Goal: Task Accomplishment & Management: Manage account settings

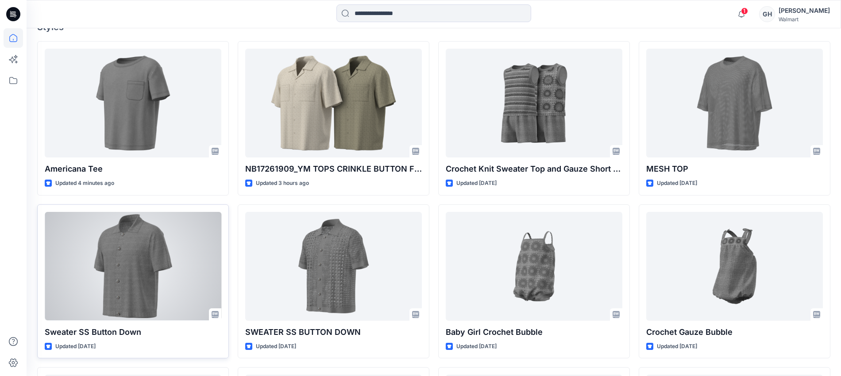
scroll to position [277, 0]
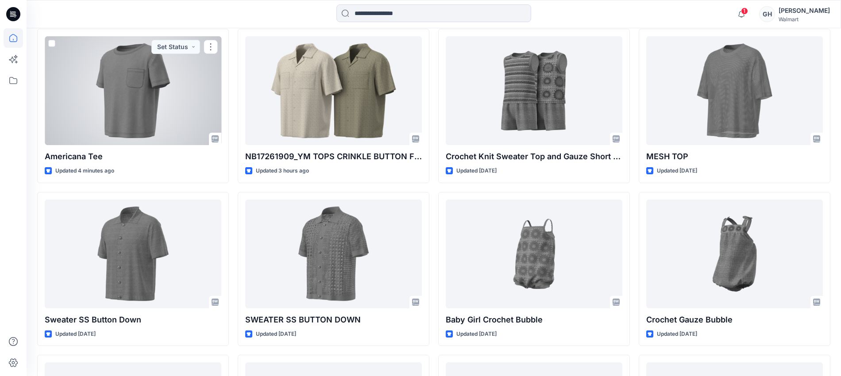
drag, startPoint x: 161, startPoint y: 92, endPoint x: 236, endPoint y: 138, distance: 88.6
click at [161, 92] on div at bounding box center [133, 90] width 177 height 109
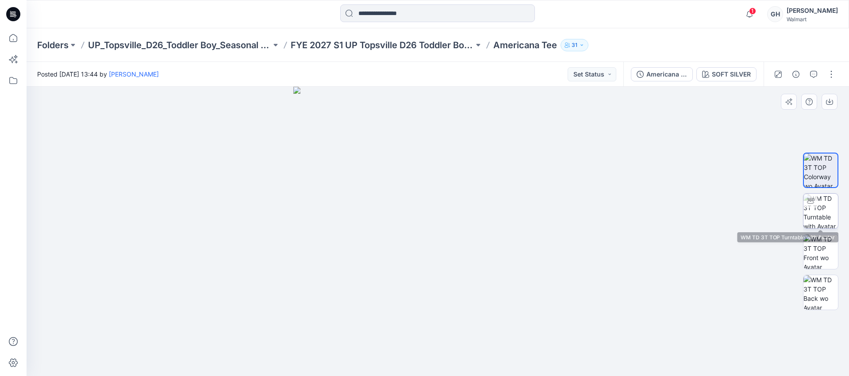
click at [818, 204] on img at bounding box center [821, 211] width 35 height 35
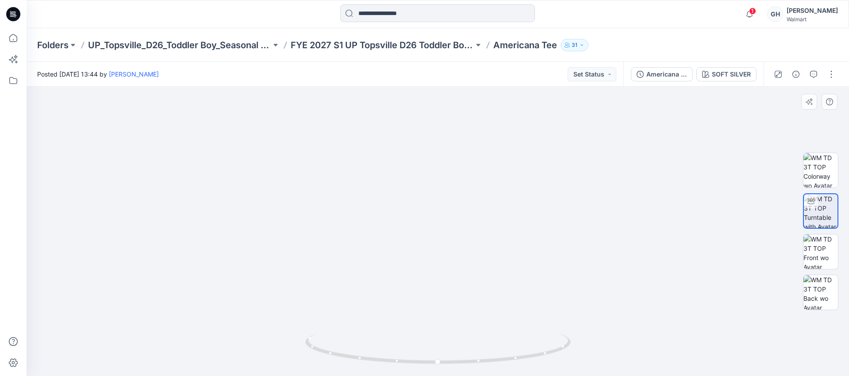
drag, startPoint x: 461, startPoint y: 243, endPoint x: 460, endPoint y: 320, distance: 76.6
click at [460, 320] on img at bounding box center [437, 154] width 735 height 444
drag, startPoint x: 436, startPoint y: 360, endPoint x: 404, endPoint y: 328, distance: 44.4
click at [263, 346] on div at bounding box center [438, 231] width 823 height 289
click at [815, 252] on img at bounding box center [821, 252] width 35 height 35
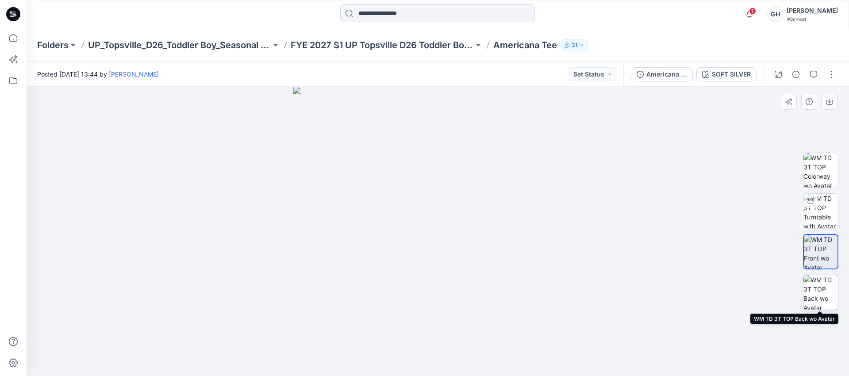
click at [811, 288] on img at bounding box center [821, 292] width 35 height 35
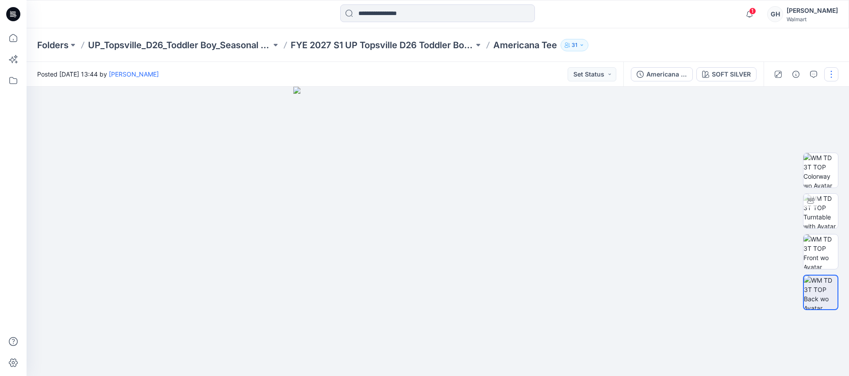
click at [831, 73] on button "button" at bounding box center [831, 74] width 14 height 14
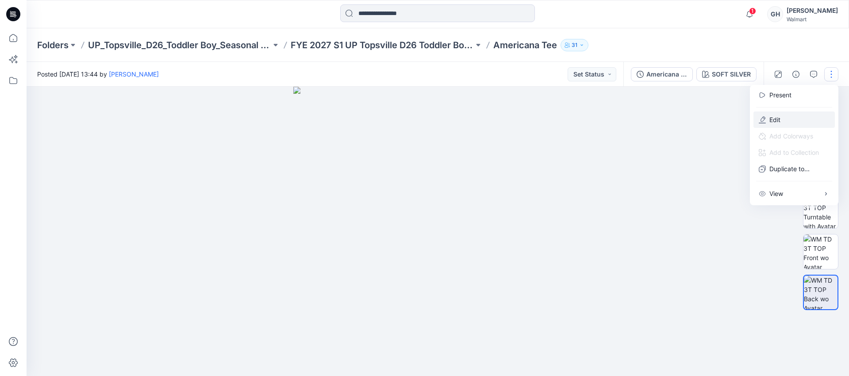
click at [784, 114] on button "Edit" at bounding box center [794, 120] width 81 height 16
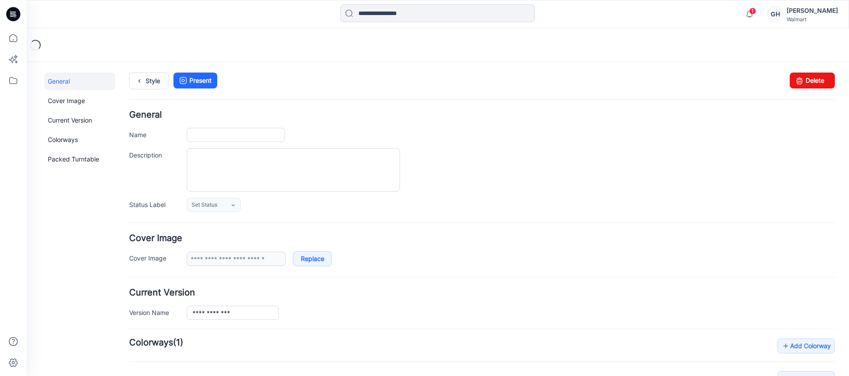
type input "**********"
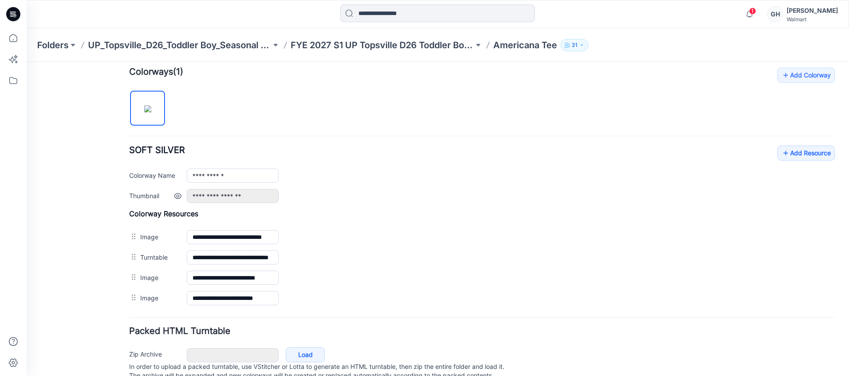
scroll to position [304, 0]
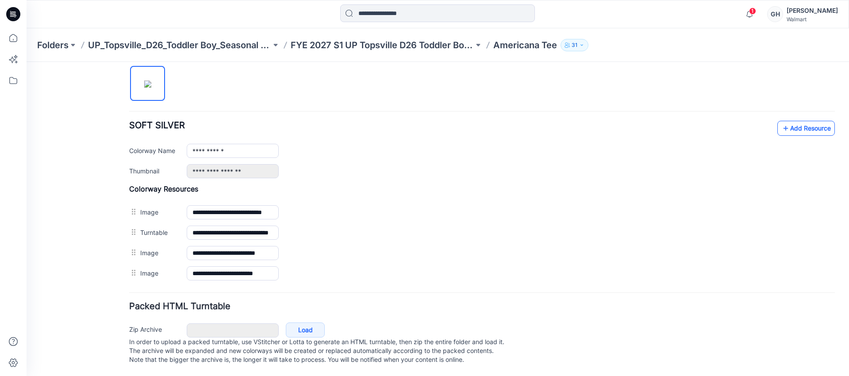
click at [807, 121] on link "Add Resource" at bounding box center [806, 128] width 58 height 15
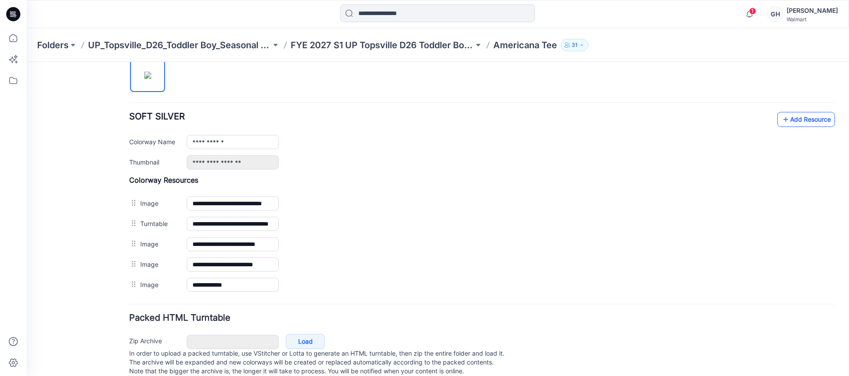
click at [808, 117] on link "Add Resource" at bounding box center [806, 119] width 58 height 15
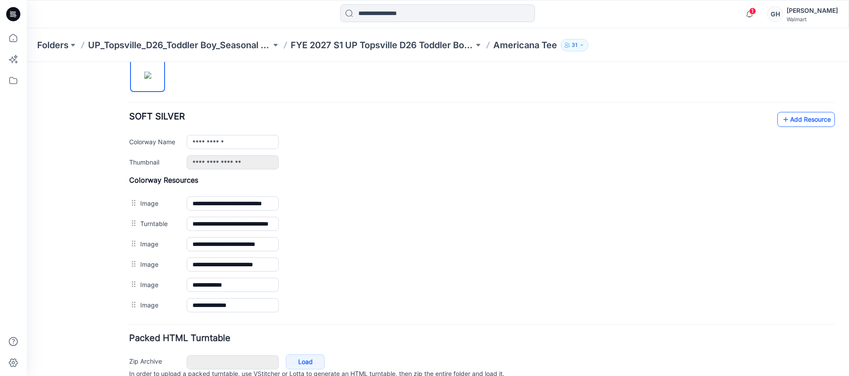
click at [793, 112] on link "Add Resource" at bounding box center [806, 119] width 58 height 15
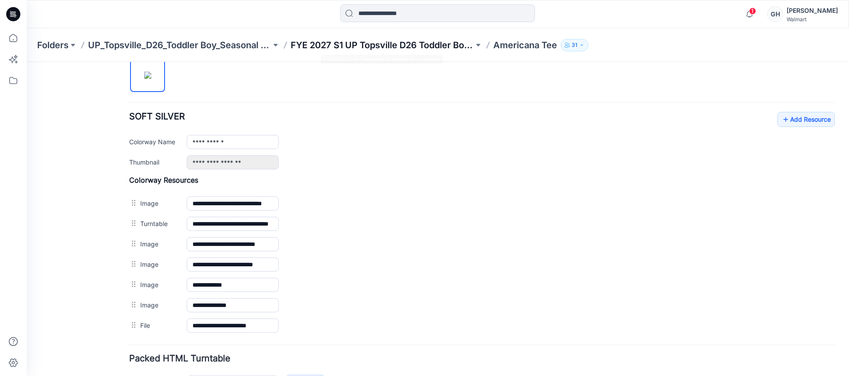
click at [395, 50] on p "FYE 2027 S1 UP Topsville D26 Toddler Boy Seasonal" at bounding box center [382, 45] width 183 height 12
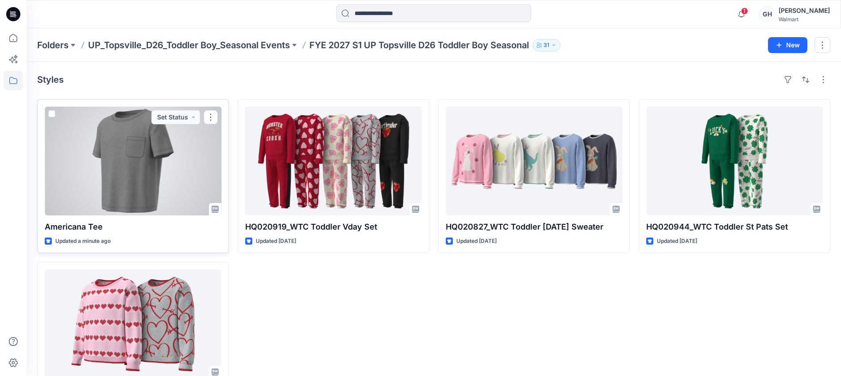
click at [119, 170] on div at bounding box center [133, 161] width 177 height 109
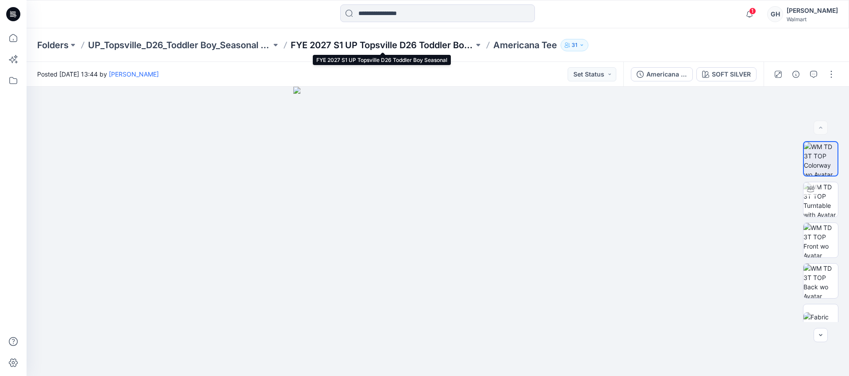
click at [315, 47] on p "FYE 2027 S1 UP Topsville D26 Toddler Boy Seasonal" at bounding box center [382, 45] width 183 height 12
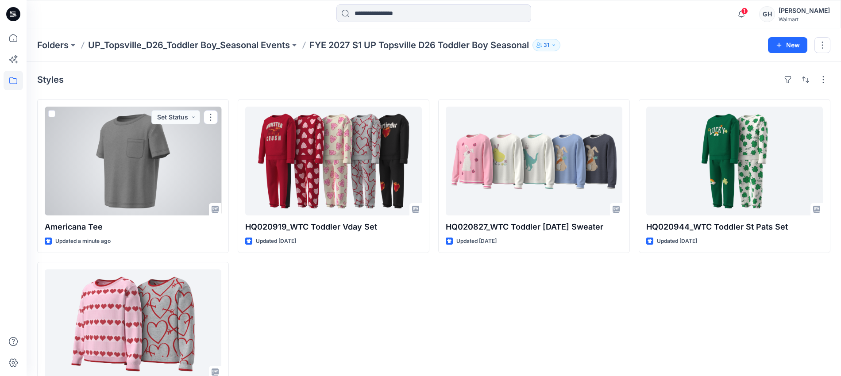
click at [148, 167] on div at bounding box center [133, 161] width 177 height 109
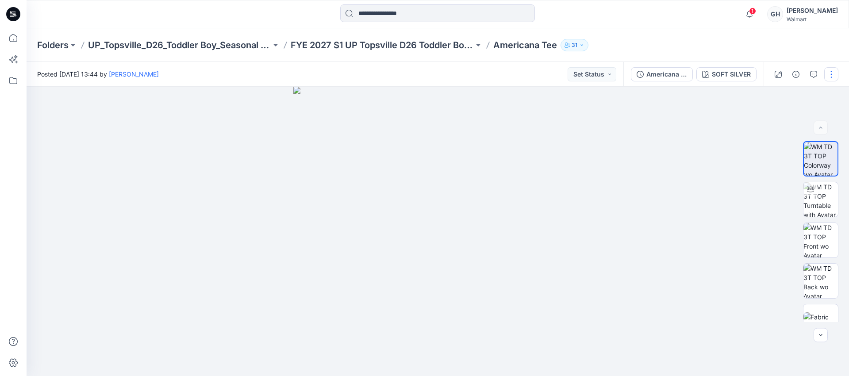
click at [824, 73] on button "button" at bounding box center [831, 74] width 14 height 14
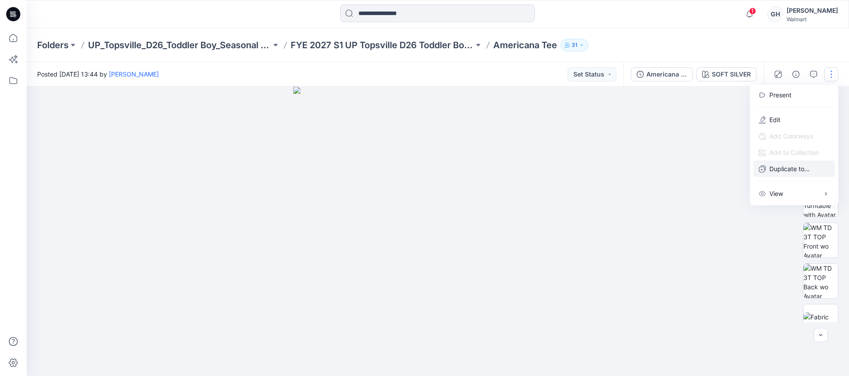
click at [768, 162] on button "Duplicate to..." at bounding box center [794, 169] width 81 height 16
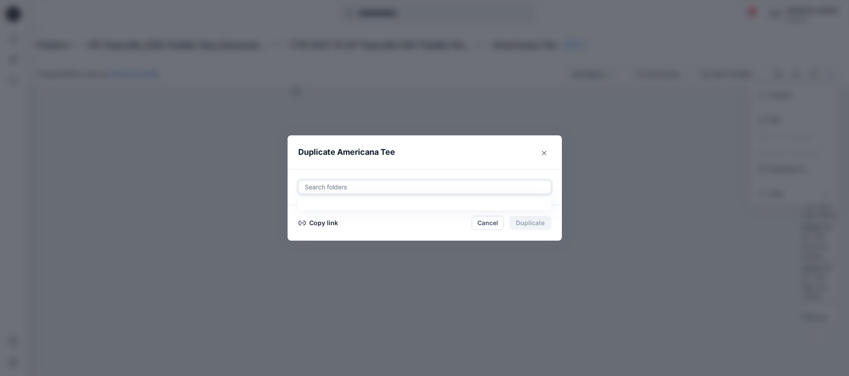
click at [336, 188] on div at bounding box center [425, 187] width 242 height 11
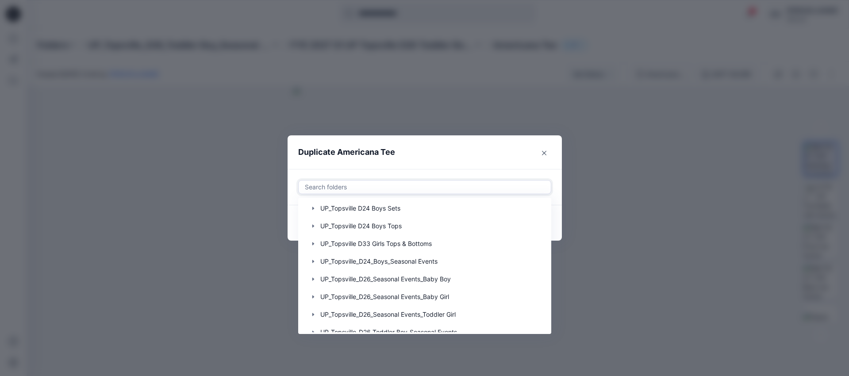
scroll to position [637, 0]
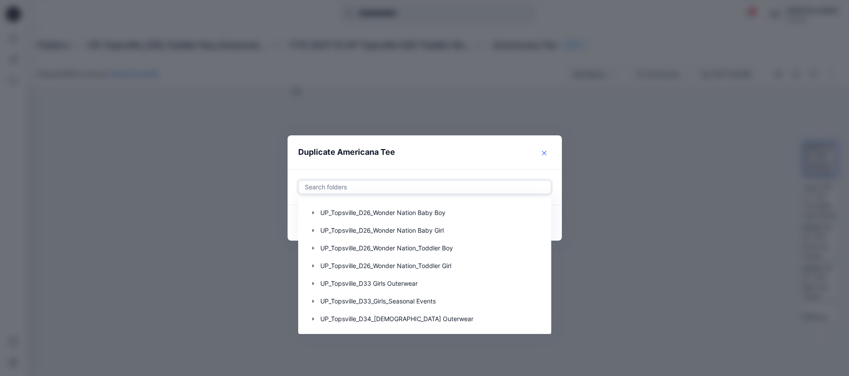
click at [543, 158] on button "Close" at bounding box center [544, 153] width 14 height 14
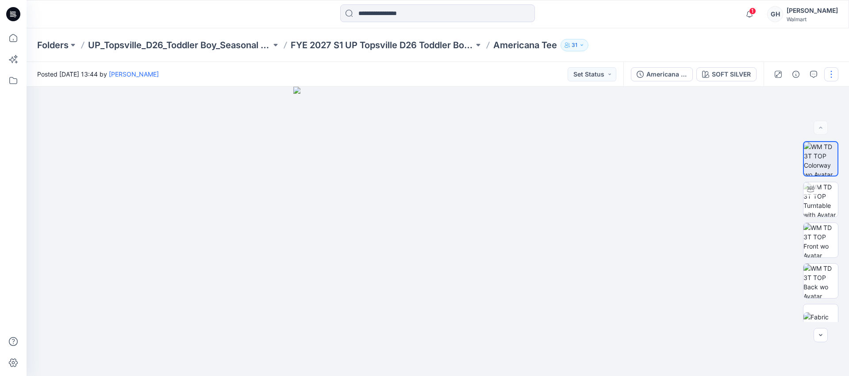
click at [835, 74] on button "button" at bounding box center [831, 74] width 14 height 14
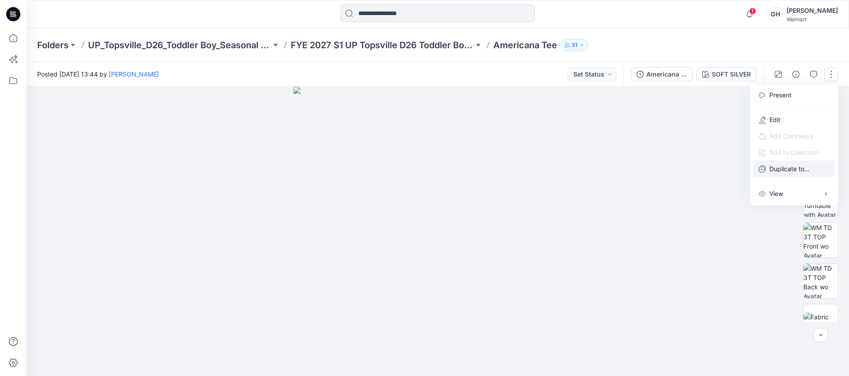
click at [785, 172] on p "Duplicate to..." at bounding box center [789, 168] width 40 height 9
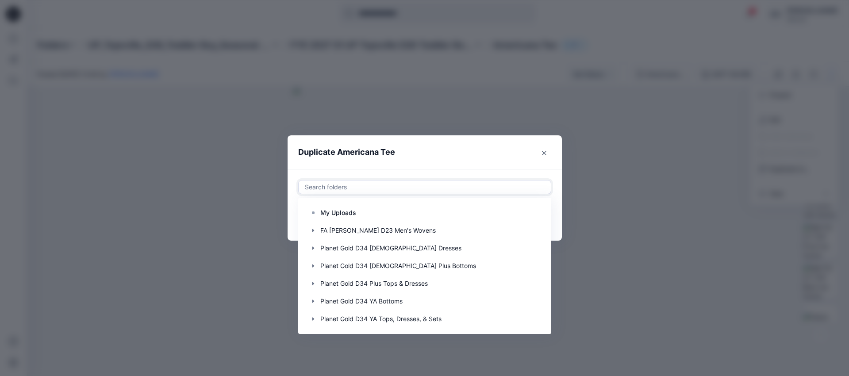
click at [432, 188] on div at bounding box center [425, 187] width 242 height 11
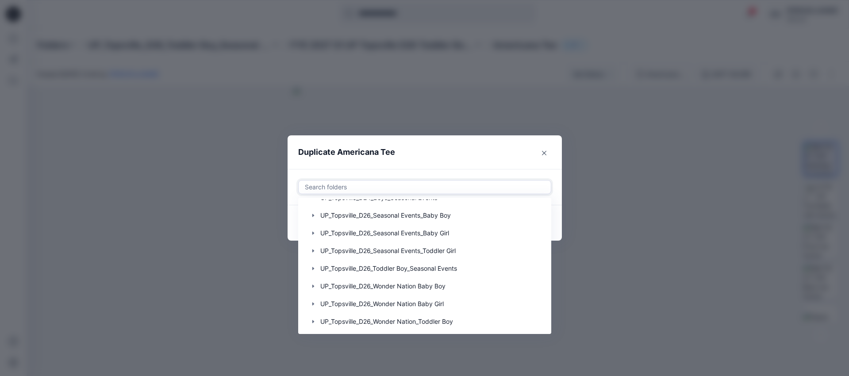
scroll to position [567, 0]
click at [392, 262] on div at bounding box center [424, 266] width 241 height 18
click at [310, 262] on icon "button" at bounding box center [313, 265] width 7 height 7
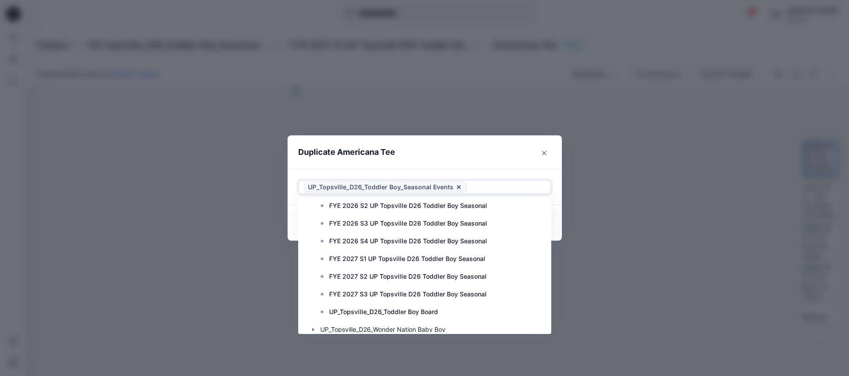
scroll to position [825, 0]
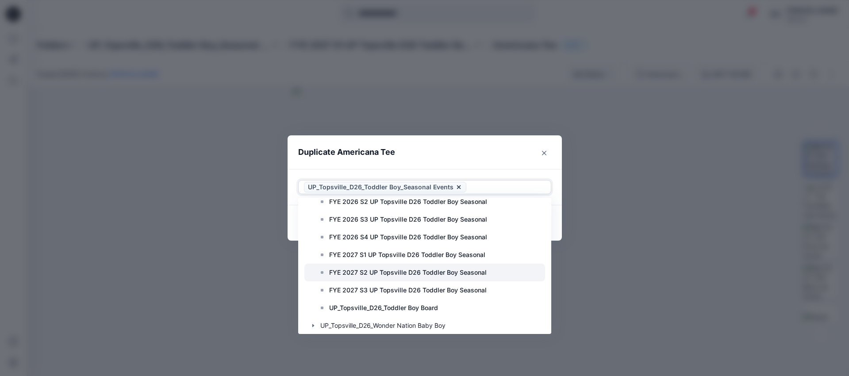
click at [440, 273] on p "FYE 2027 S2 UP Topsville D26 Toddler Boy Seasonal" at bounding box center [408, 272] width 158 height 11
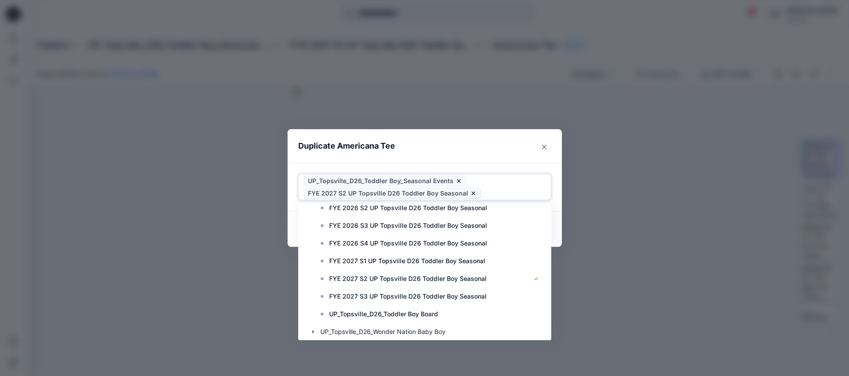
click at [559, 215] on footer "Copy link Cancel Duplicate" at bounding box center [425, 229] width 274 height 35
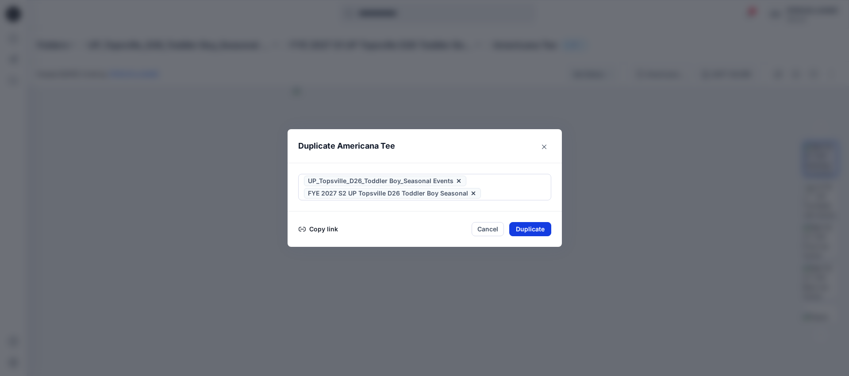
click at [539, 229] on button "Duplicate" at bounding box center [530, 229] width 42 height 14
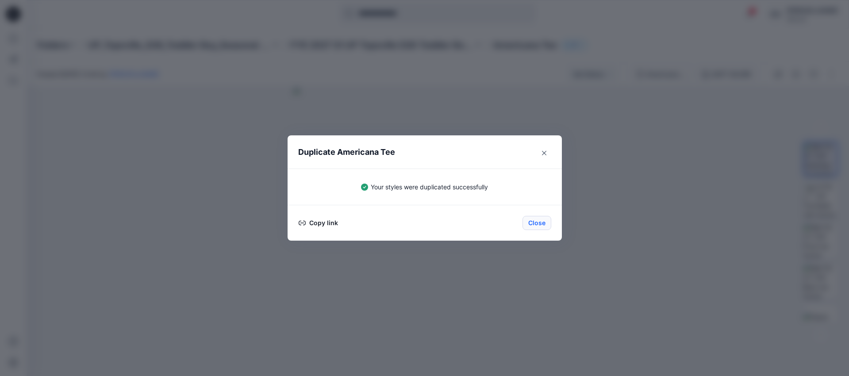
click at [530, 221] on button "Close" at bounding box center [537, 223] width 29 height 14
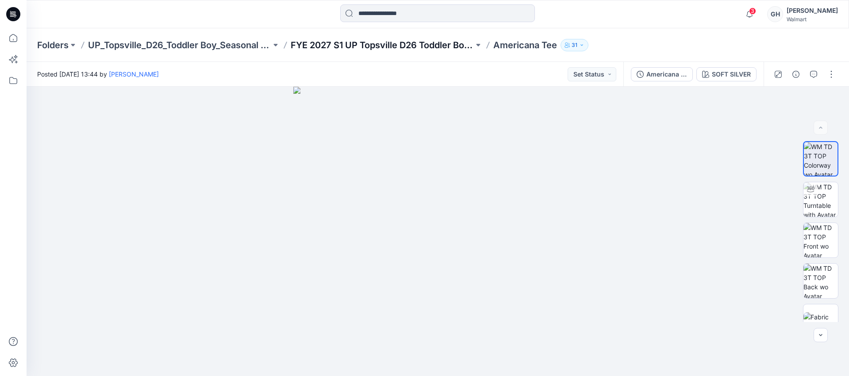
click at [369, 43] on p "FYE 2027 S1 UP Topsville D26 Toddler Boy Seasonal" at bounding box center [382, 45] width 183 height 12
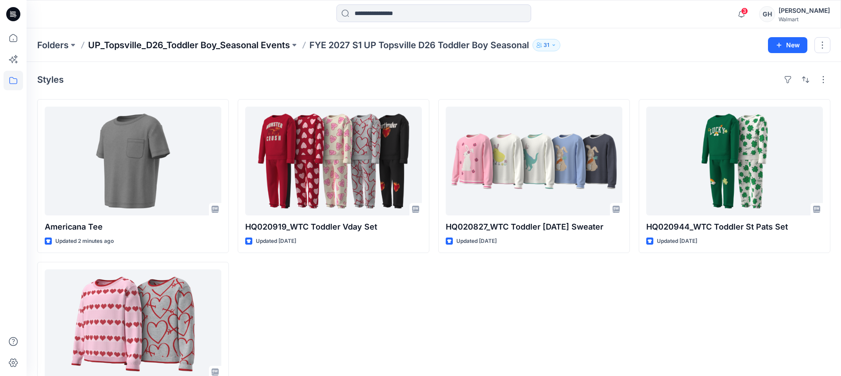
click at [249, 43] on p "UP_Topsville_D26_Toddler Boy_Seasonal Events" at bounding box center [189, 45] width 202 height 12
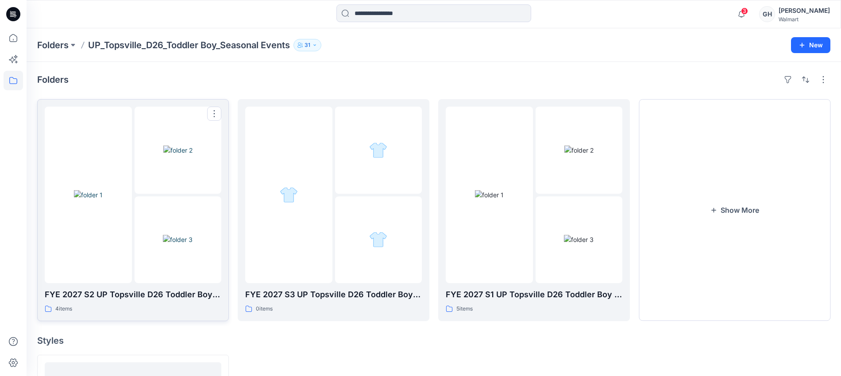
click at [103, 200] on img at bounding box center [88, 194] width 29 height 9
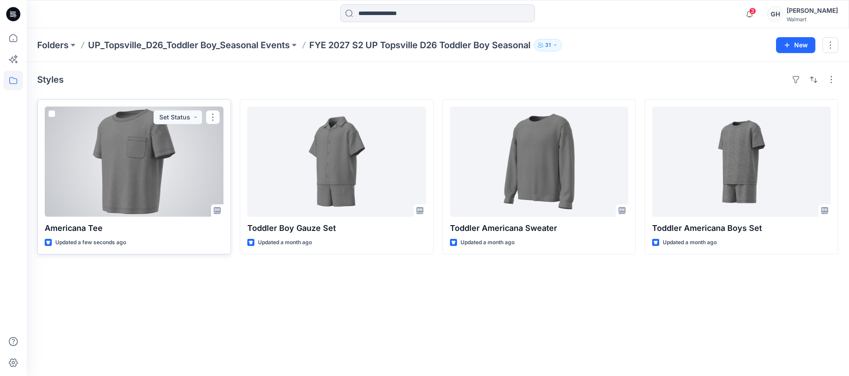
click at [146, 184] on div at bounding box center [134, 162] width 179 height 110
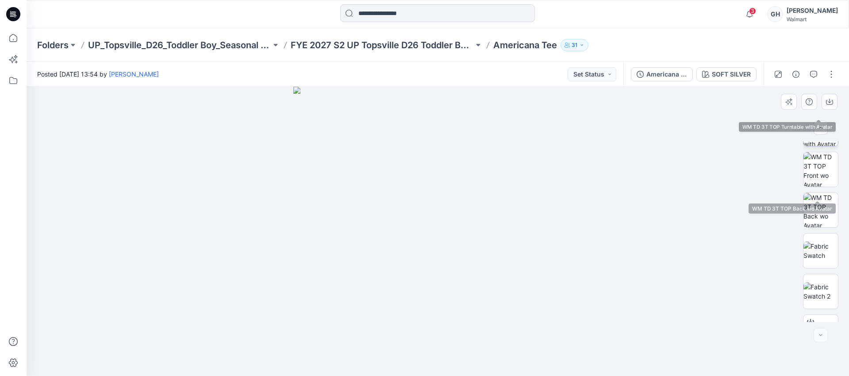
scroll to position [99, 0]
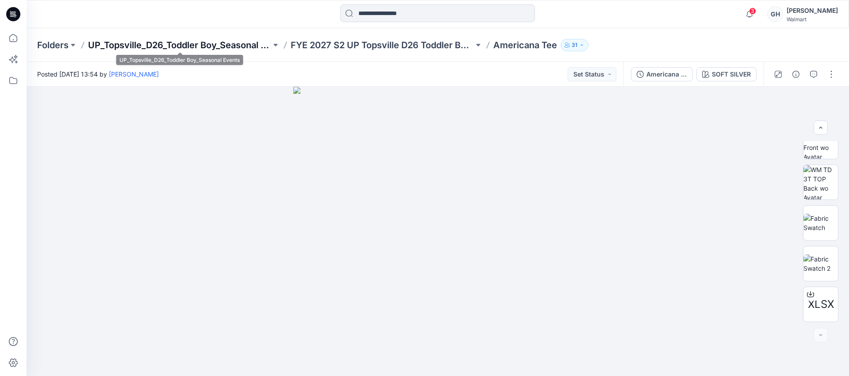
click at [244, 45] on p "UP_Topsville_D26_Toddler Boy_Seasonal Events" at bounding box center [179, 45] width 183 height 12
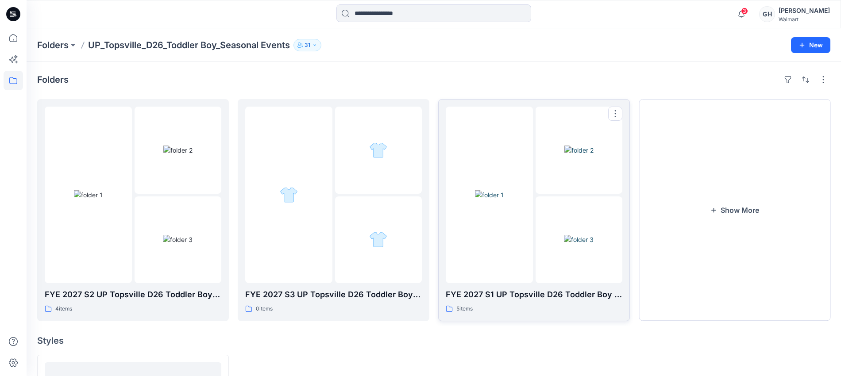
click at [593, 235] on img at bounding box center [579, 239] width 30 height 9
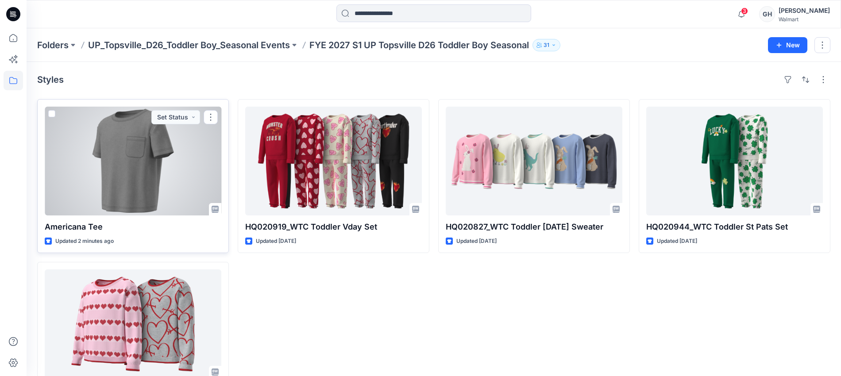
click at [151, 182] on div at bounding box center [133, 161] width 177 height 109
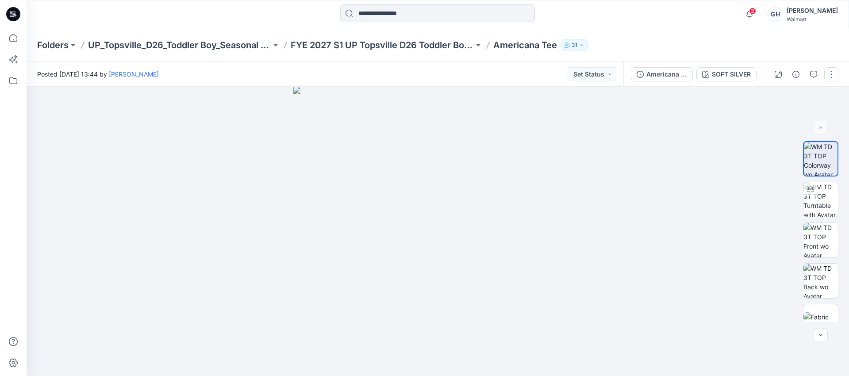
click at [834, 71] on button "button" at bounding box center [831, 74] width 14 height 14
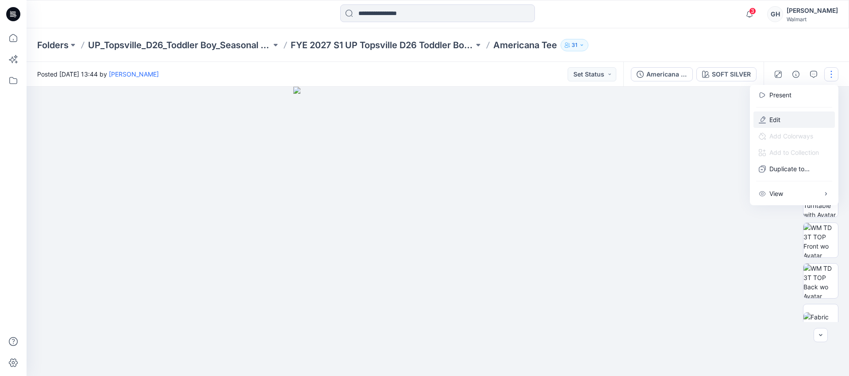
click at [775, 117] on p "Edit" at bounding box center [774, 119] width 11 height 9
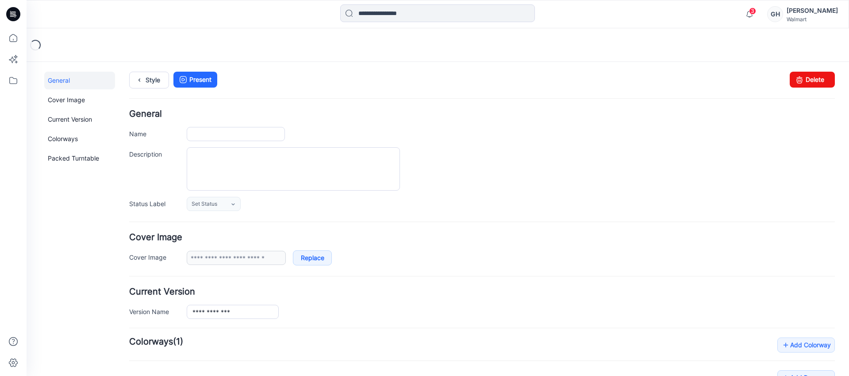
type input "**********"
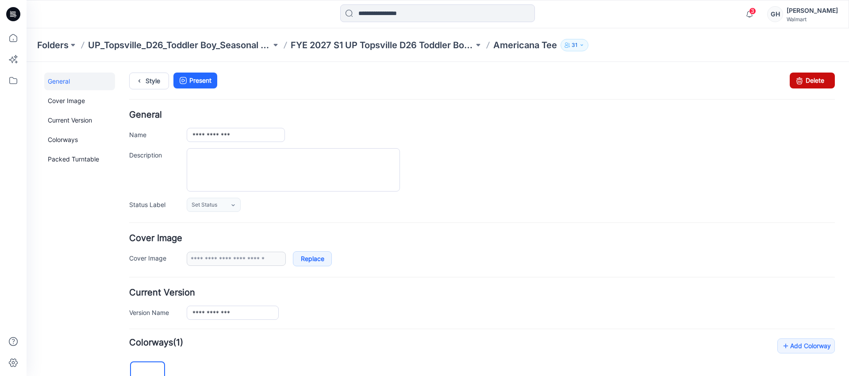
click at [807, 86] on link "Delete" at bounding box center [812, 81] width 45 height 16
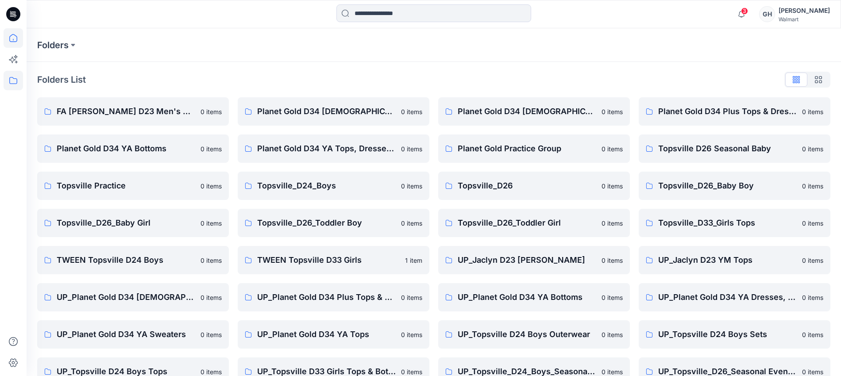
click at [7, 37] on icon at bounding box center [13, 37] width 19 height 19
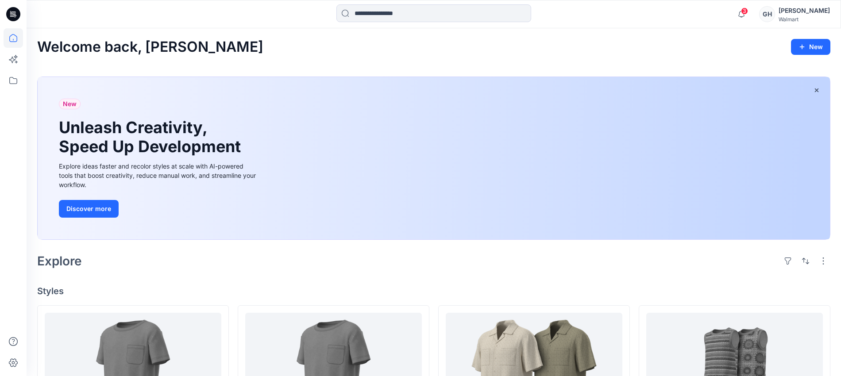
scroll to position [221, 0]
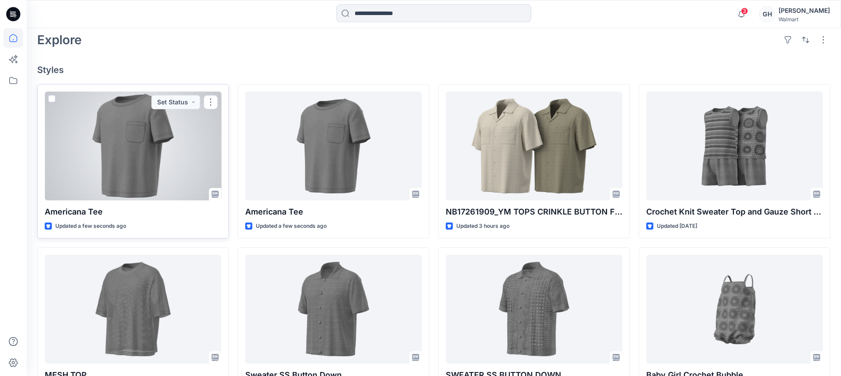
click at [124, 166] on div at bounding box center [133, 146] width 177 height 109
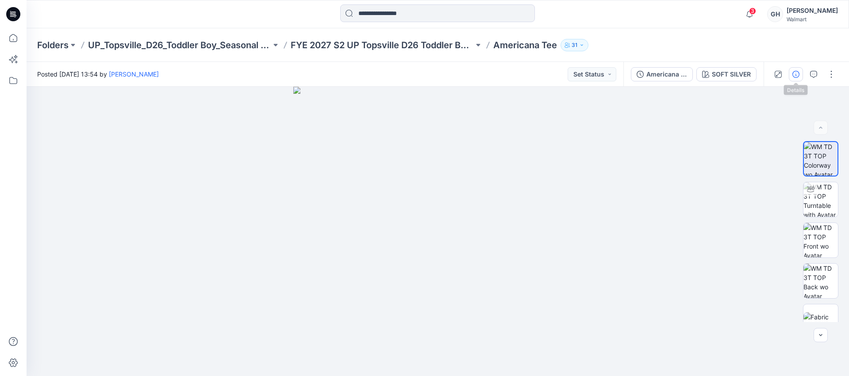
click at [798, 69] on button "button" at bounding box center [796, 74] width 14 height 14
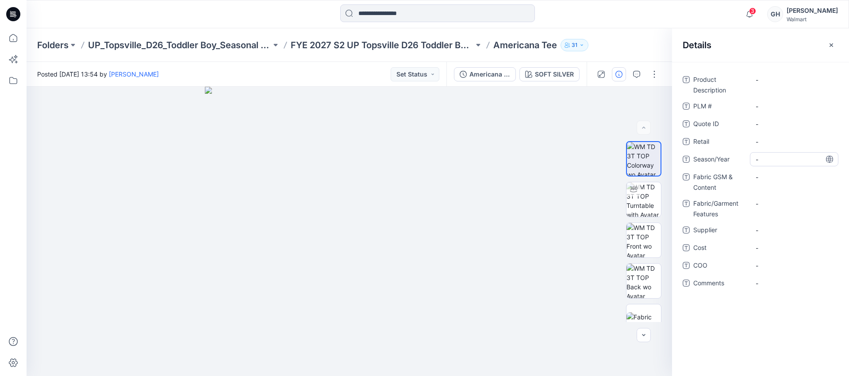
click at [763, 161] on span "-" at bounding box center [794, 159] width 77 height 9
type textarea "**********"
click at [786, 226] on span "-" at bounding box center [794, 230] width 77 height 9
type textarea "*********"
click at [781, 177] on Content "-" at bounding box center [794, 177] width 77 height 9
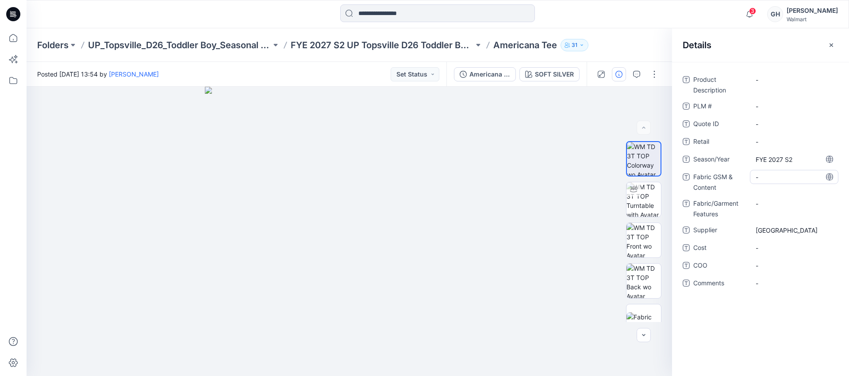
click at [776, 178] on Content "-" at bounding box center [794, 177] width 77 height 9
type textarea "**********"
click at [770, 202] on div "-" at bounding box center [794, 203] width 88 height 14
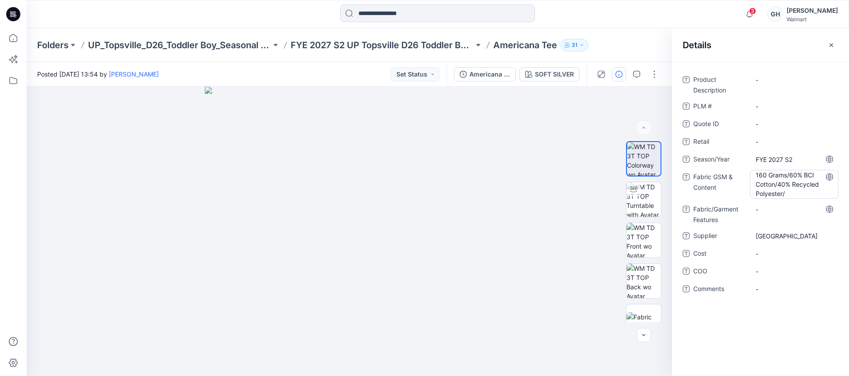
click at [792, 192] on Content "160 Grams/60% BCI Cotton/40% Recycled Polyester/" at bounding box center [794, 184] width 77 height 28
type textarea "**********"
click at [783, 213] on Features "-" at bounding box center [794, 208] width 77 height 9
click at [796, 200] on div "Product Description - PLM # - Quote ID - Retail - Season/Year FYE 2027 S2 Fabri…" at bounding box center [761, 190] width 156 height 234
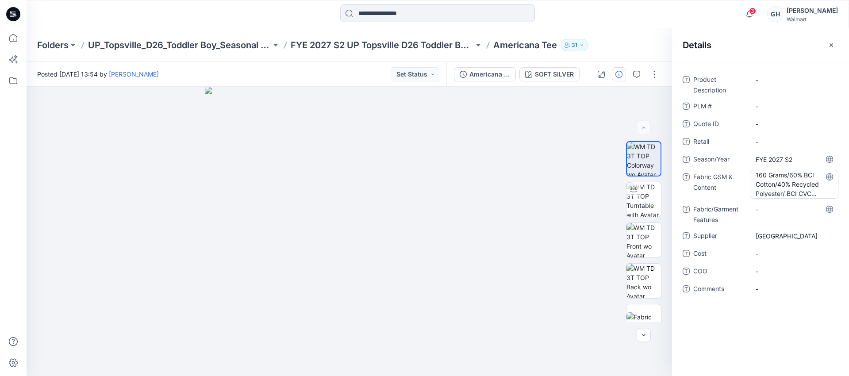
click at [796, 191] on Content "160 Grams/60% BCI Cotton/40% Recycled Polyester/ BCI CVC Sueded Jersey |" at bounding box center [794, 184] width 77 height 28
click at [811, 191] on textarea "**********" at bounding box center [794, 184] width 88 height 28
type textarea "**********"
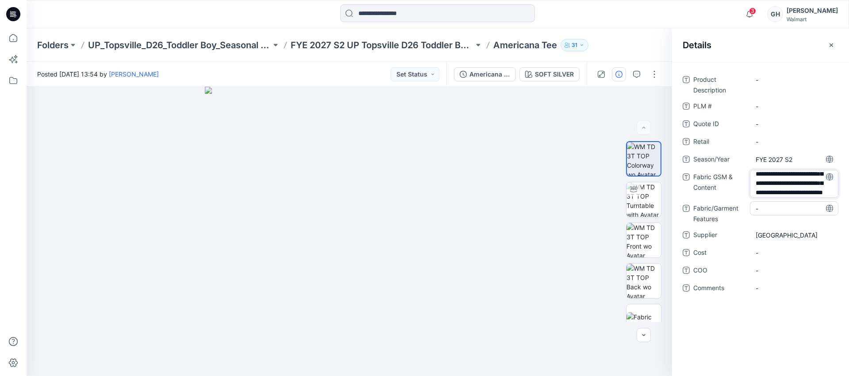
click at [778, 207] on div "**********" at bounding box center [761, 189] width 156 height 233
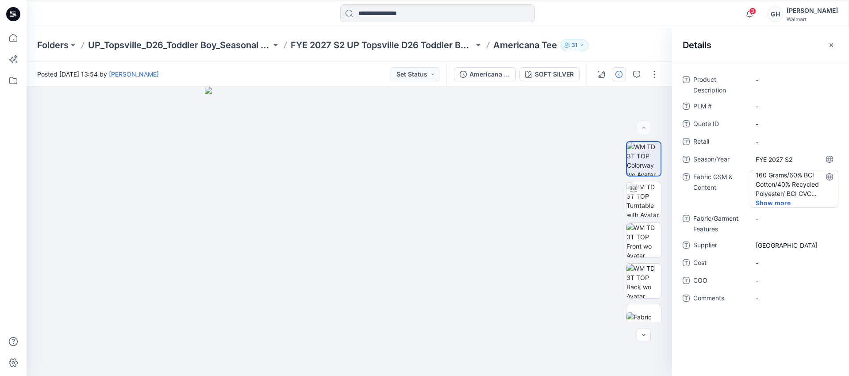
click at [805, 189] on Content "160 Grams/60% BCI Cotton/40% Recycled Polyester/ BCI CVC Sueded Jersey | 180 Gr…" at bounding box center [794, 184] width 77 height 28
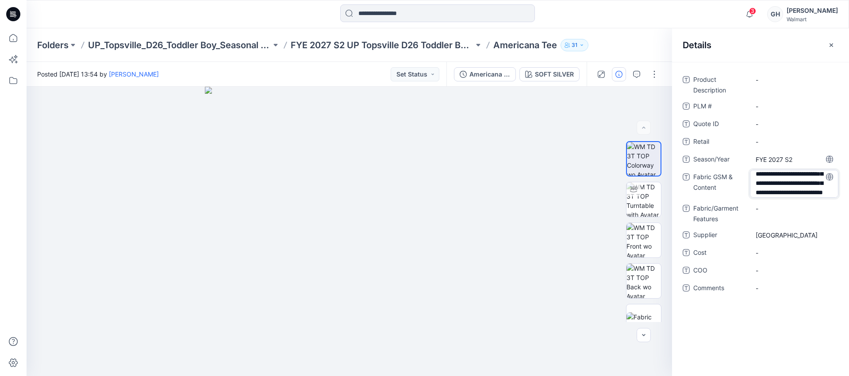
click at [805, 191] on textarea "**********" at bounding box center [794, 184] width 88 height 28
type textarea "**********"
click at [781, 212] on div "-" at bounding box center [794, 208] width 88 height 14
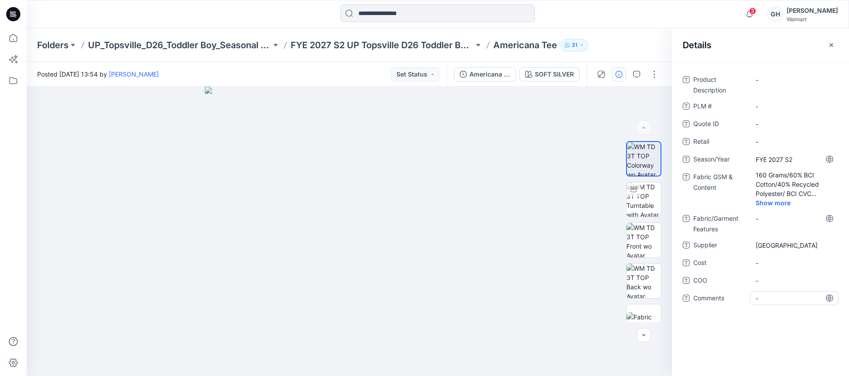
click at [769, 299] on span "-" at bounding box center [794, 298] width 77 height 9
type textarea "**********"
click at [779, 281] on span "-" at bounding box center [794, 280] width 77 height 9
click at [807, 297] on span "3D Sub Fabric:" at bounding box center [794, 298] width 77 height 9
type textarea "**********"
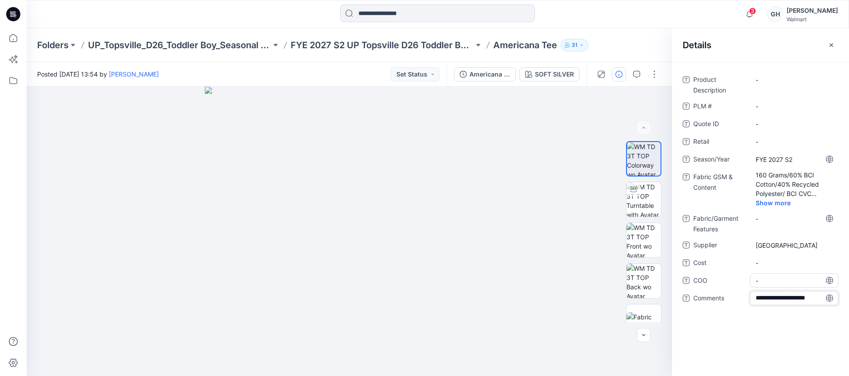
click at [787, 284] on span "-" at bounding box center [794, 280] width 77 height 9
click at [826, 299] on icon at bounding box center [829, 298] width 7 height 7
click at [822, 298] on span "3D Sub Fabric: 140 G/" at bounding box center [794, 298] width 77 height 9
type textarea "**********"
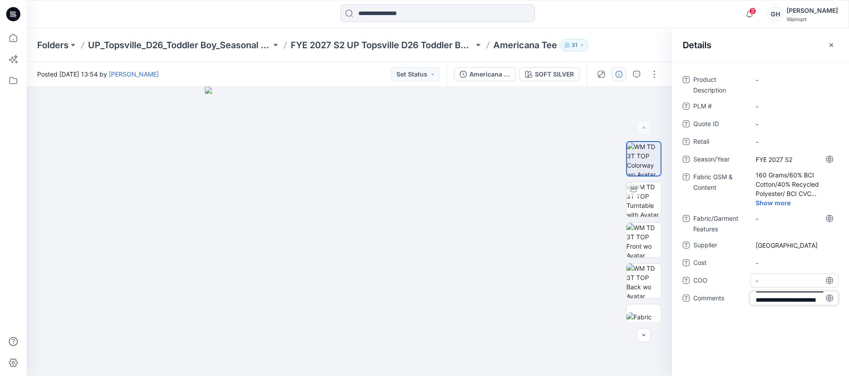
click at [791, 280] on span "-" at bounding box center [794, 280] width 77 height 9
click at [800, 309] on span "3D Sub Fabric: 140 G/ 60% Cotton, 40% Polyester/ BCI CVC" at bounding box center [794, 306] width 77 height 28
drag, startPoint x: 799, startPoint y: 313, endPoint x: 788, endPoint y: 312, distance: 11.6
click at [788, 312] on textarea "**********" at bounding box center [794, 305] width 88 height 28
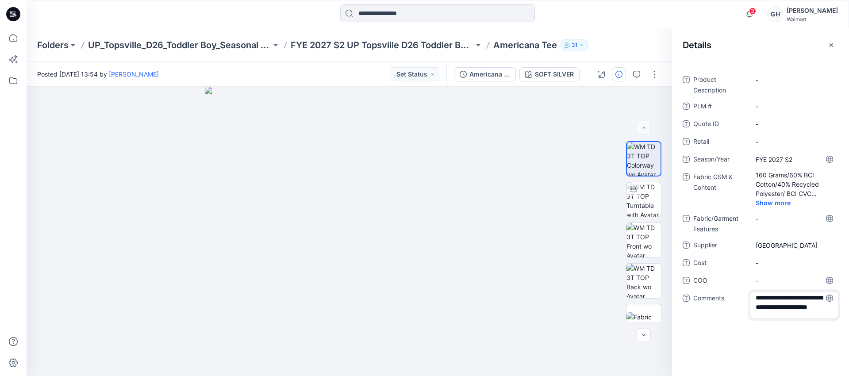
click at [800, 313] on textarea "**********" at bounding box center [794, 305] width 88 height 28
type textarea "**********"
click at [787, 281] on span "-" at bounding box center [794, 280] width 77 height 9
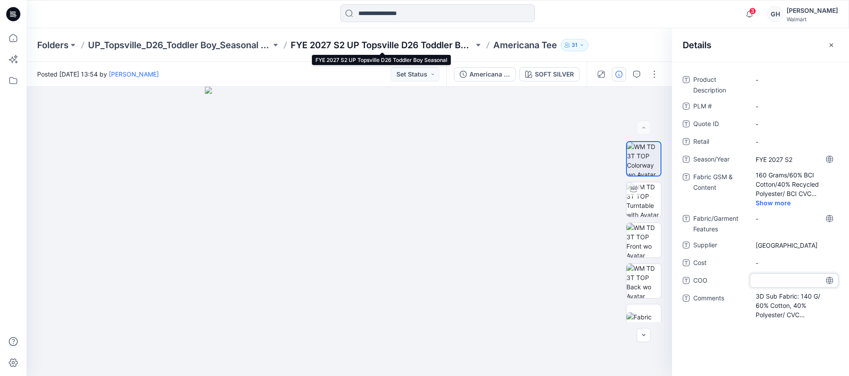
click at [395, 45] on p "FYE 2027 S2 UP Topsville D26 Toddler Boy Seasonal" at bounding box center [382, 45] width 183 height 12
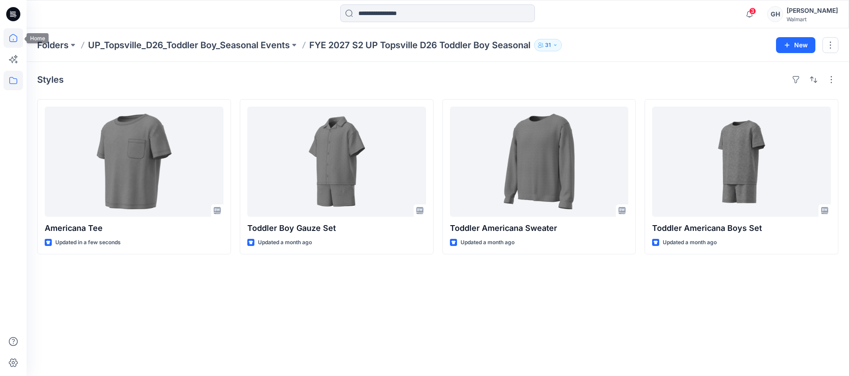
click at [18, 41] on icon at bounding box center [13, 37] width 19 height 19
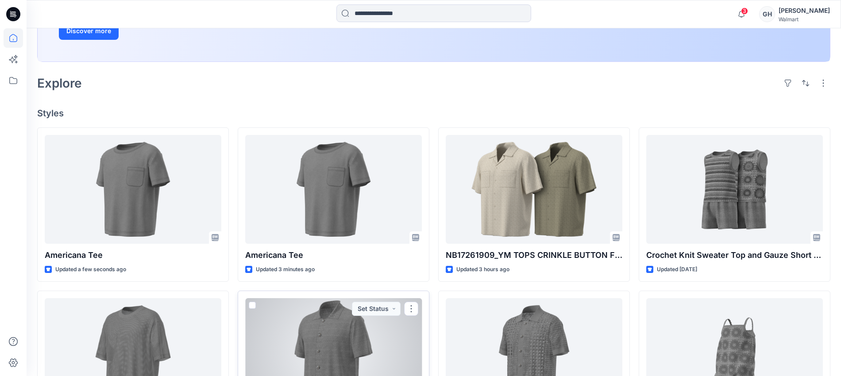
scroll to position [176, 0]
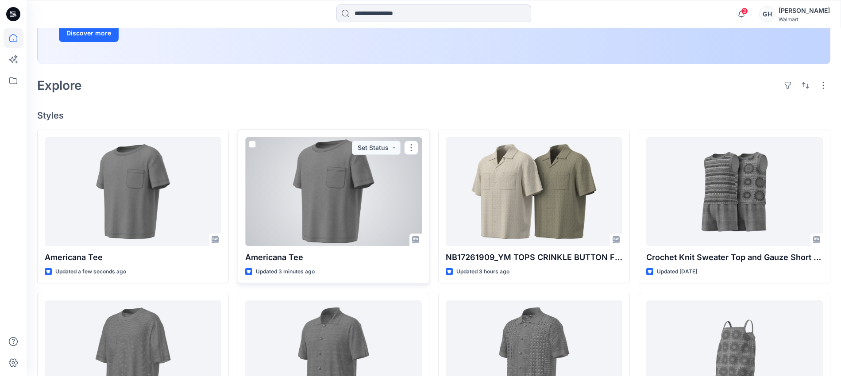
click at [357, 194] on div at bounding box center [333, 191] width 177 height 109
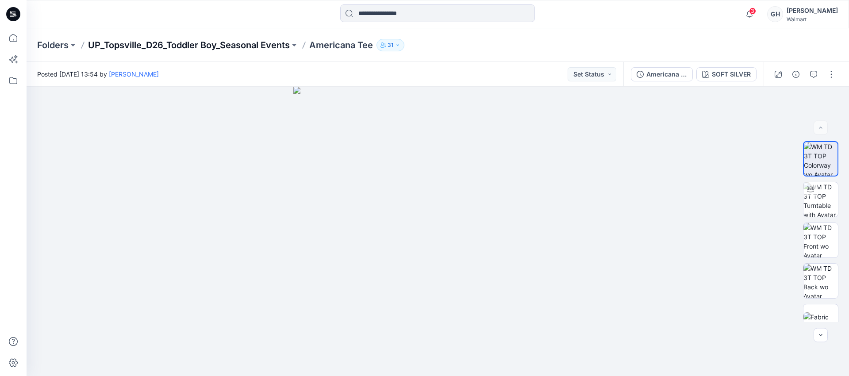
click at [278, 46] on p "UP_Topsville_D26_Toddler Boy_Seasonal Events" at bounding box center [189, 45] width 202 height 12
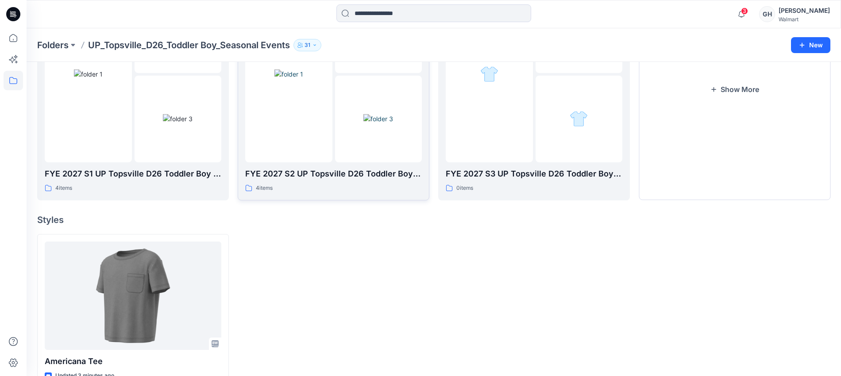
scroll to position [143, 0]
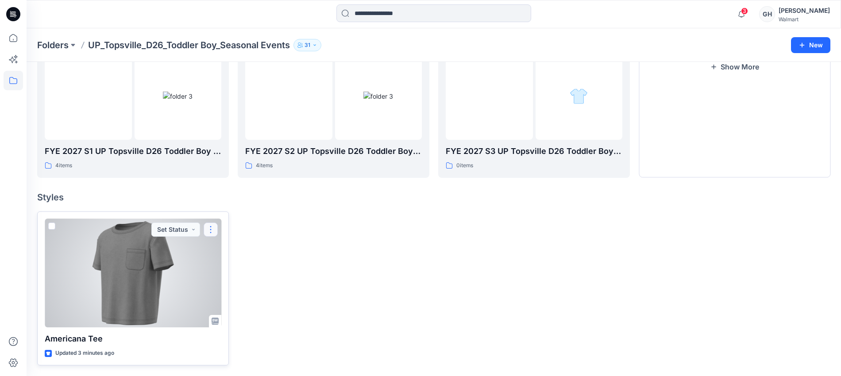
click at [208, 227] on button "button" at bounding box center [211, 230] width 14 height 14
click at [236, 252] on button "Edit" at bounding box center [253, 250] width 96 height 16
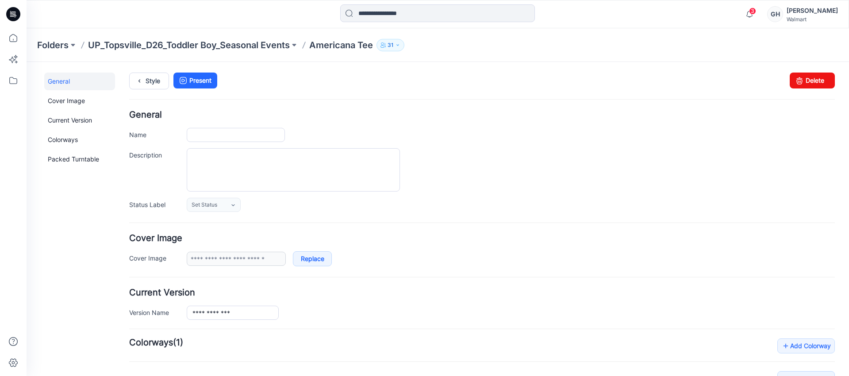
type input "**********"
click at [814, 82] on link "Delete" at bounding box center [812, 81] width 45 height 16
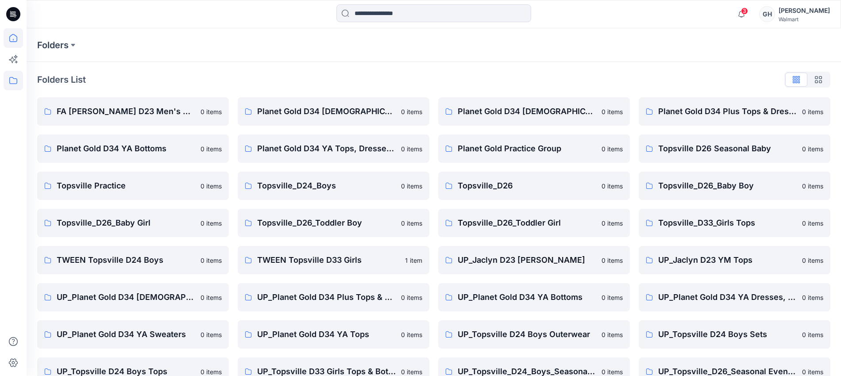
click at [10, 38] on icon at bounding box center [13, 38] width 8 height 8
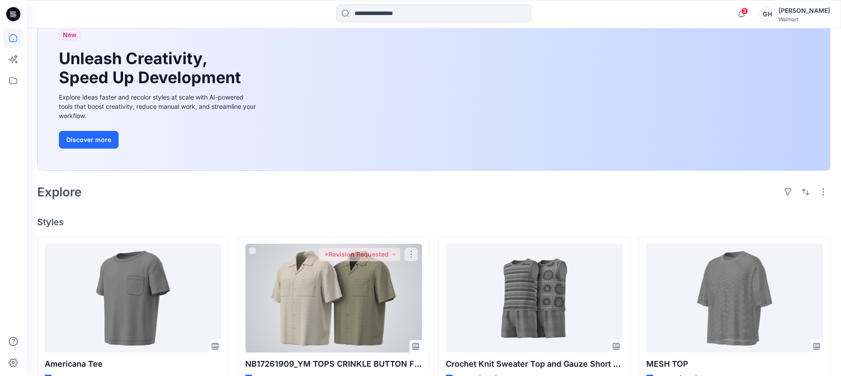
scroll to position [166, 0]
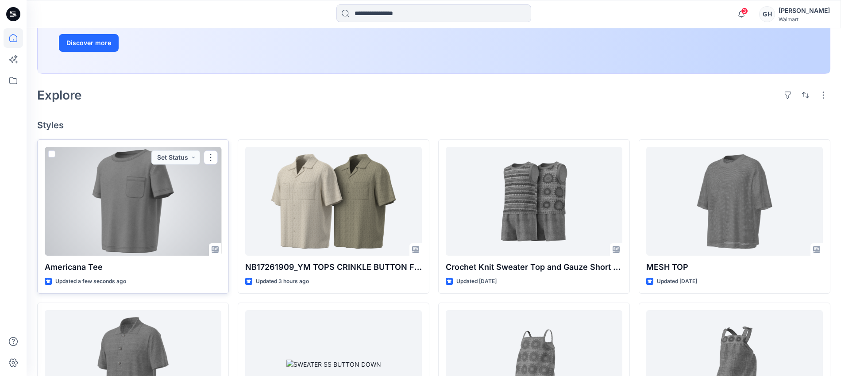
click at [111, 205] on div at bounding box center [133, 201] width 177 height 109
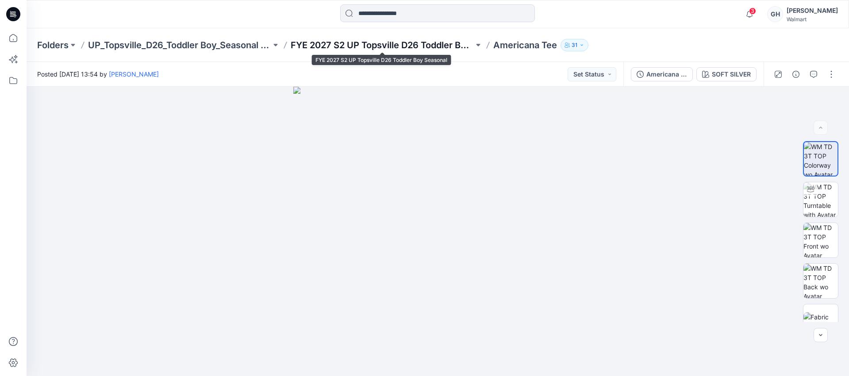
click at [353, 45] on p "FYE 2027 S2 UP Topsville D26 Toddler Boy Seasonal" at bounding box center [382, 45] width 183 height 12
